Goal: Obtain resource: Download file/media

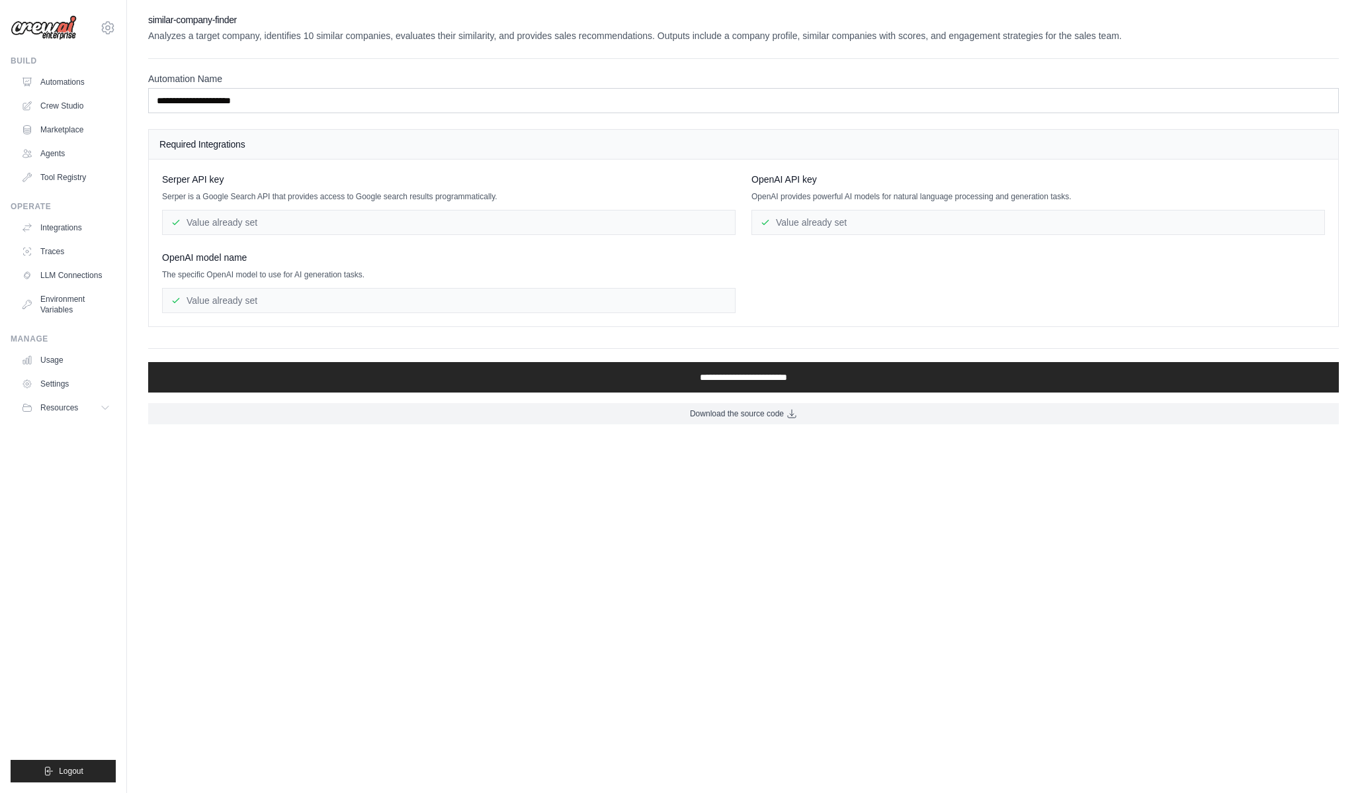
click at [377, 215] on div "Value already set" at bounding box center [449, 222] width 574 height 25
click at [374, 219] on div "Value already set" at bounding box center [449, 222] width 574 height 25
click at [467, 164] on div "Serper API key Serper is a Google Search API that provides access to Google sea…" at bounding box center [744, 242] width 1190 height 167
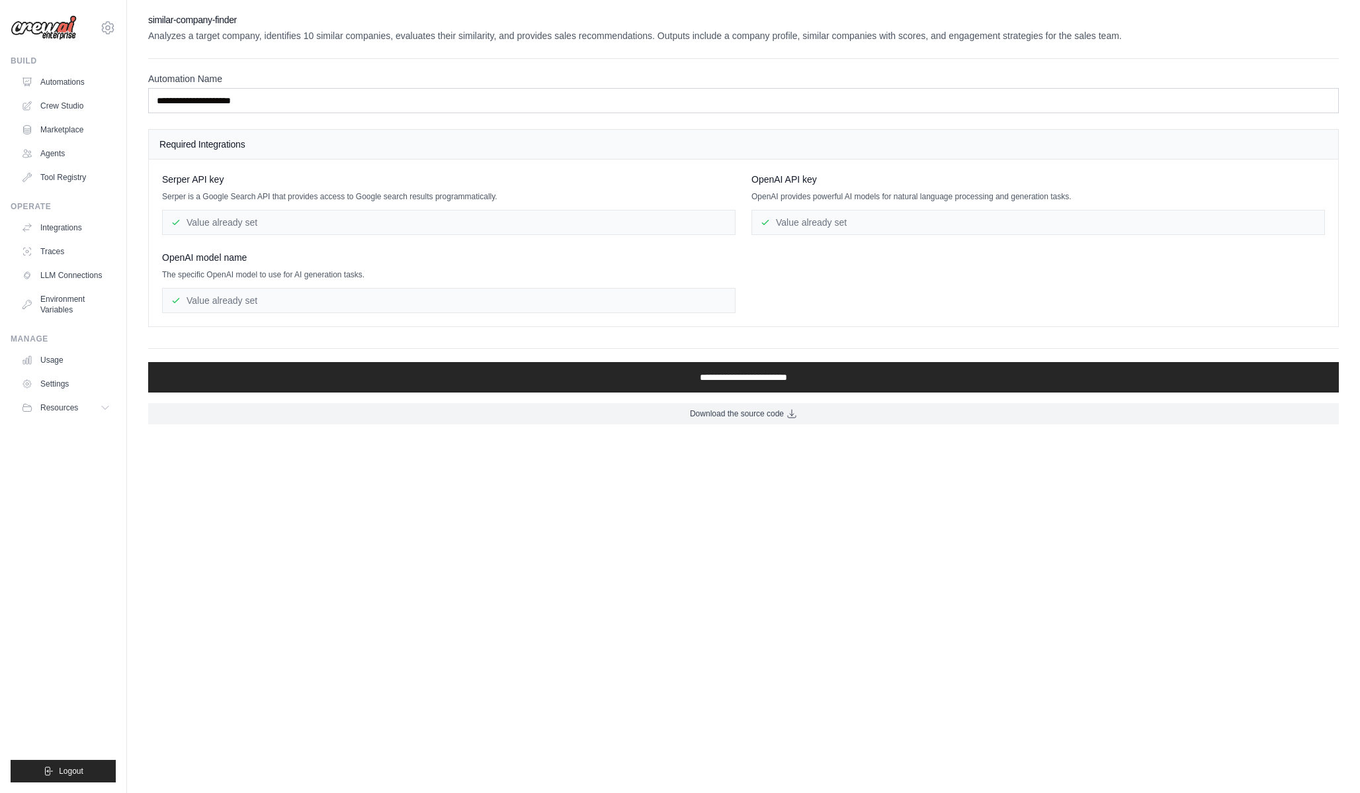
click at [799, 224] on div "Value already set" at bounding box center [1039, 222] width 574 height 25
click at [805, 270] on div "Serper API key Serper is a Google Search API that provides access to Google sea…" at bounding box center [743, 243] width 1163 height 140
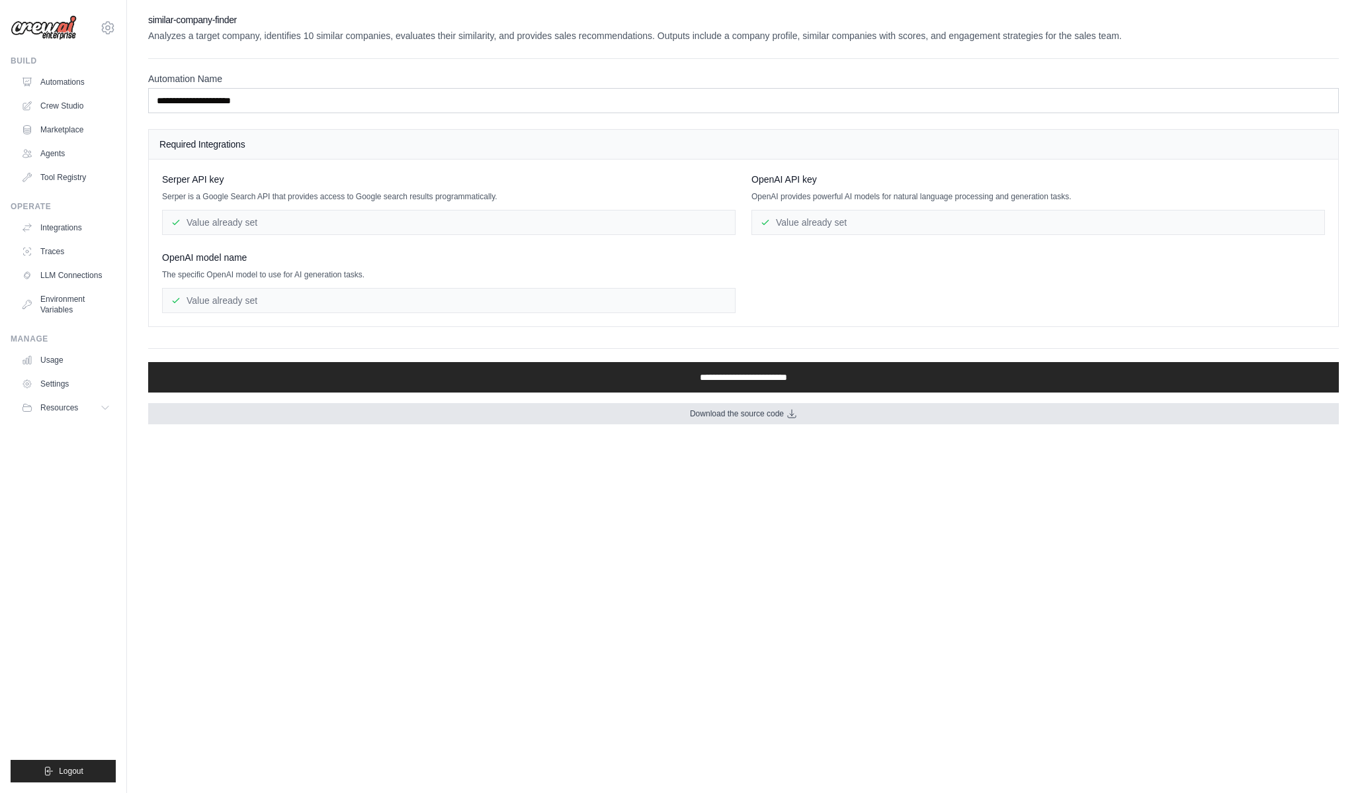
click at [785, 416] on link "Download the source code" at bounding box center [743, 413] width 1191 height 21
